Goal: Task Accomplishment & Management: Use online tool/utility

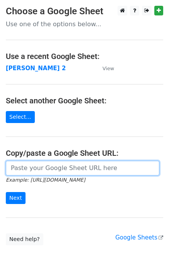
click at [25, 170] on input "url" at bounding box center [82, 168] width 153 height 15
type input "https://docs.google.com/spreadsheets/d/1ZDlVQjaDibfPTpoRrnWj8pjn7YSOO7xEi0WZbgJ…"
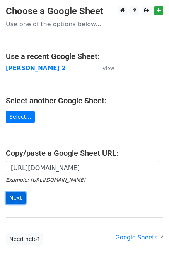
click at [15, 200] on input "Next" at bounding box center [16, 198] width 20 height 12
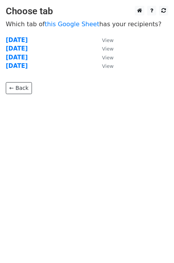
click at [33, 67] on td "friday" at bounding box center [50, 66] width 89 height 9
click at [28, 59] on strong "Thursday" at bounding box center [17, 57] width 22 height 7
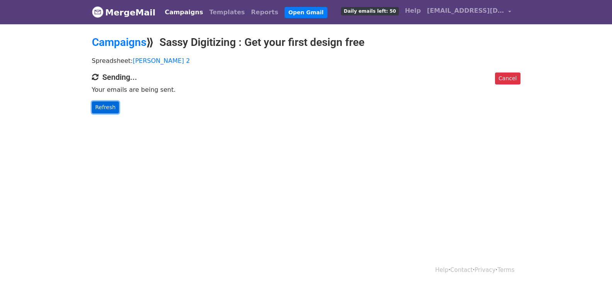
click at [107, 105] on link "Refresh" at bounding box center [105, 108] width 27 height 12
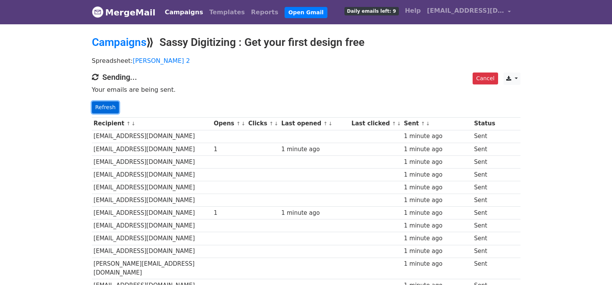
click at [102, 109] on link "Refresh" at bounding box center [105, 108] width 27 height 12
click at [103, 104] on link "Refresh" at bounding box center [105, 108] width 27 height 12
click at [107, 107] on link "Refresh" at bounding box center [105, 108] width 27 height 12
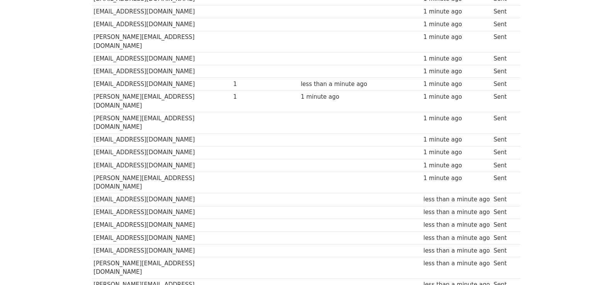
scroll to position [550, 0]
